Goal: Task Accomplishment & Management: Use online tool/utility

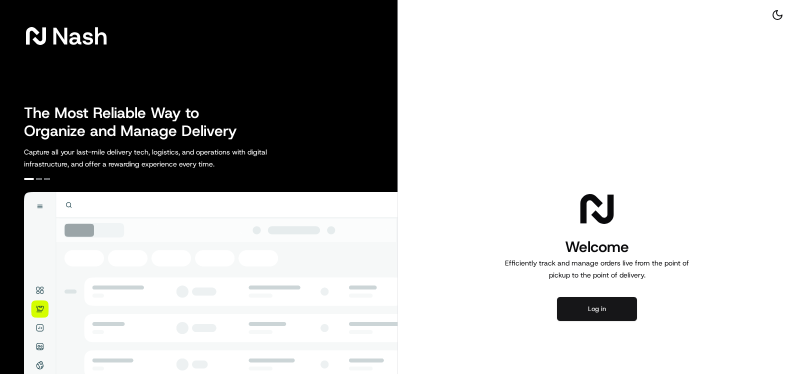
click at [601, 312] on button "Log in" at bounding box center [597, 309] width 80 height 24
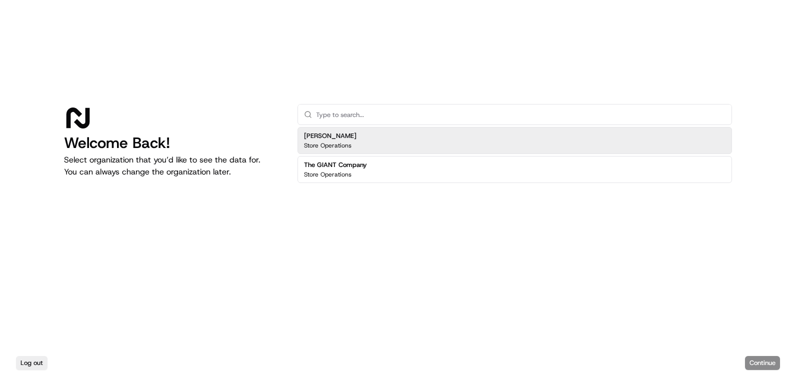
click at [338, 140] on div "[PERSON_NAME] Store Operations" at bounding box center [330, 140] width 52 height 18
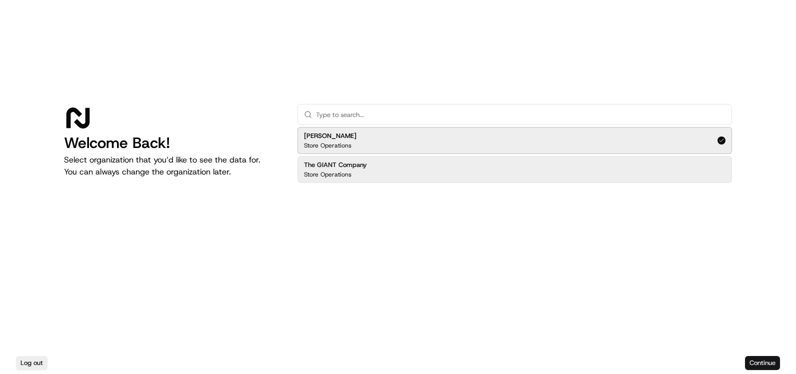
click at [759, 361] on button "Continue" at bounding box center [762, 363] width 35 height 14
